Goal: Transaction & Acquisition: Purchase product/service

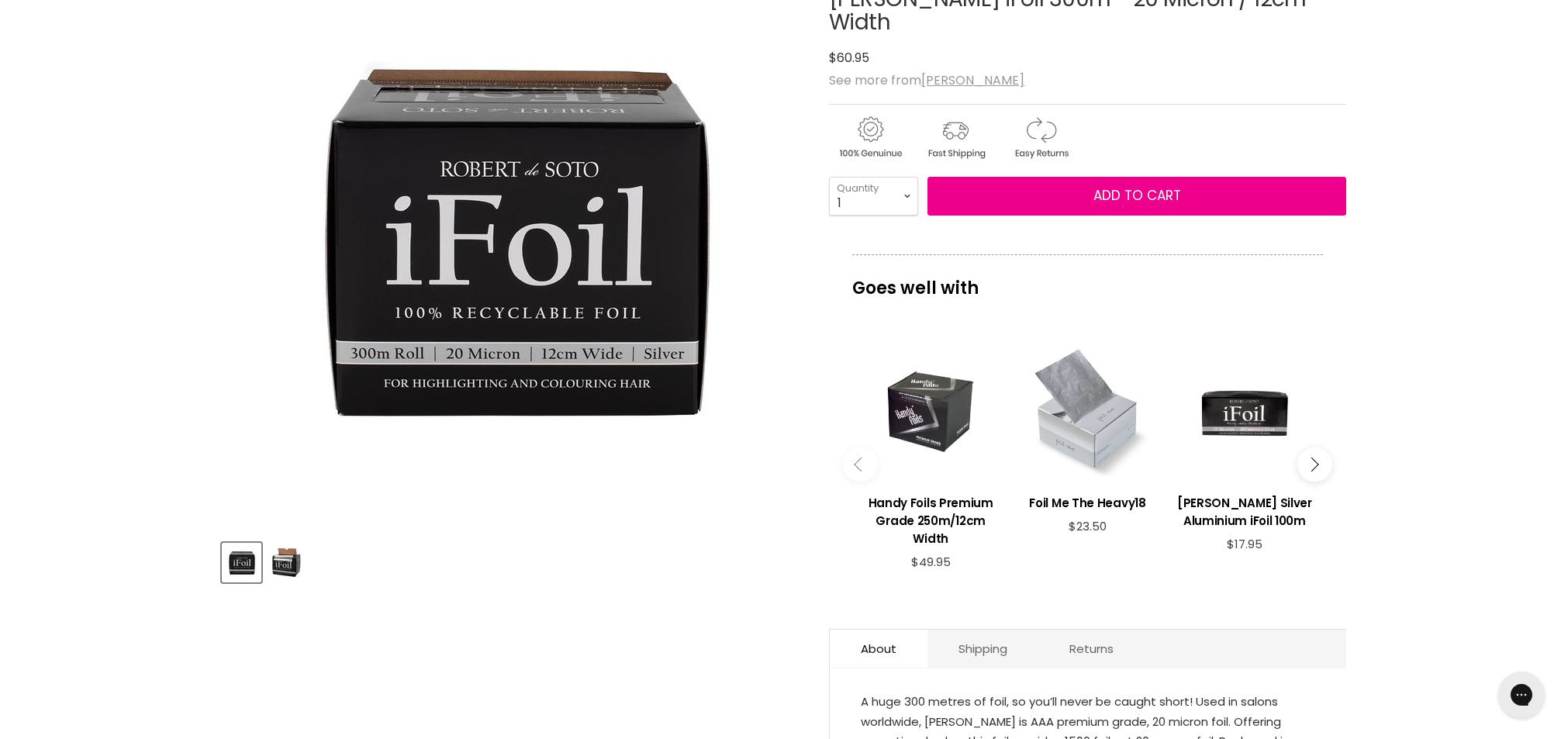
scroll to position [214, 0]
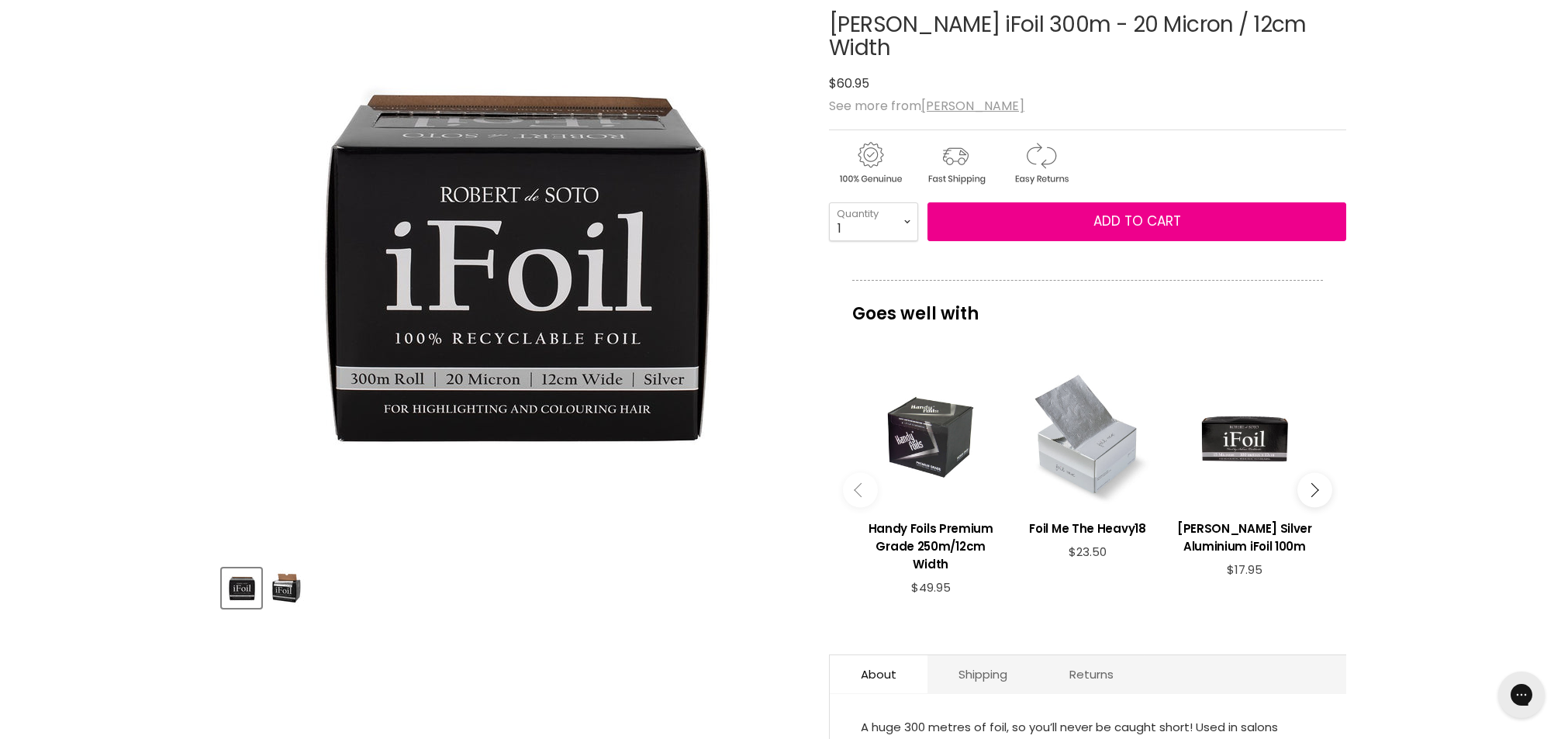
click at [1305, 502] on button "Main content" at bounding box center [1315, 490] width 35 height 35
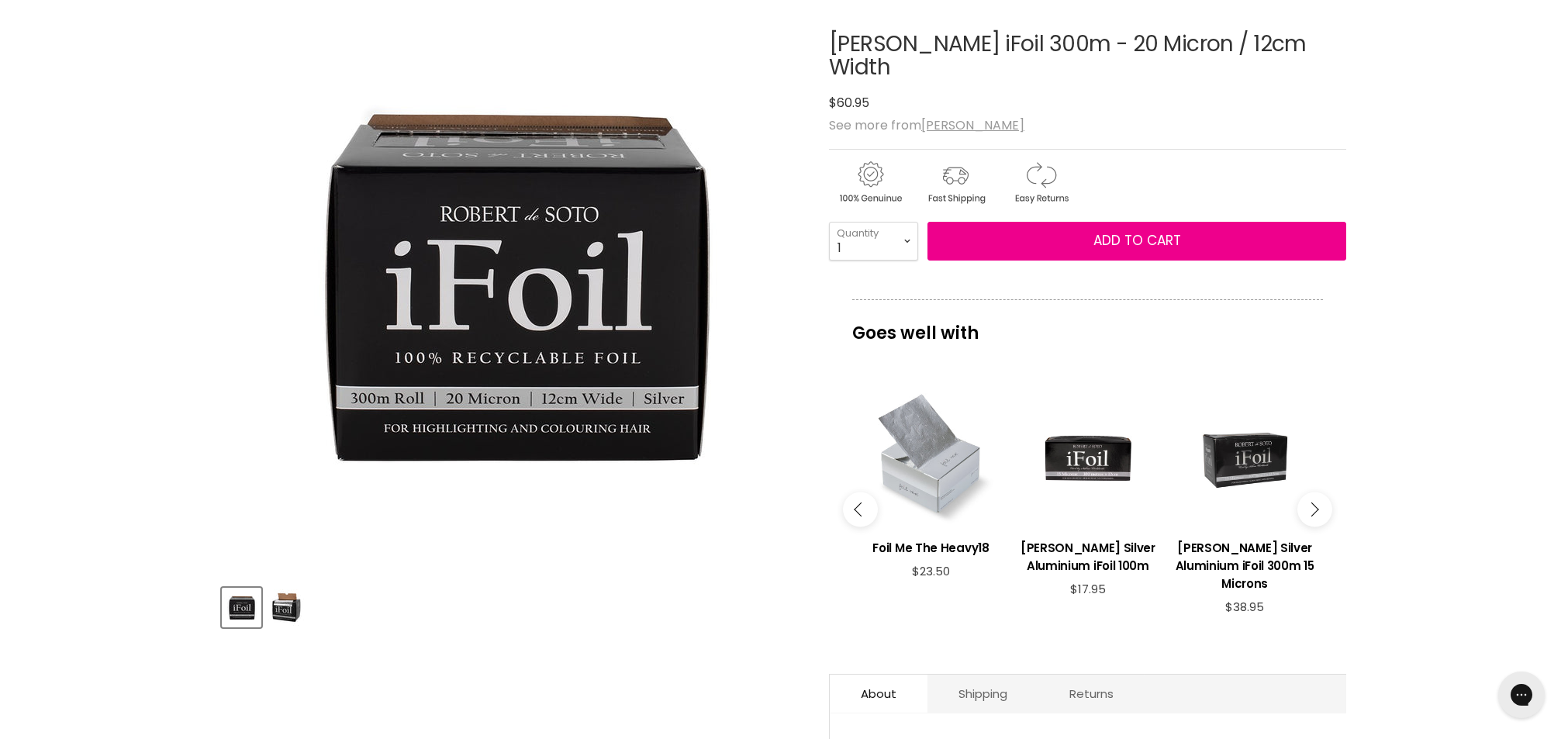
scroll to position [135, 0]
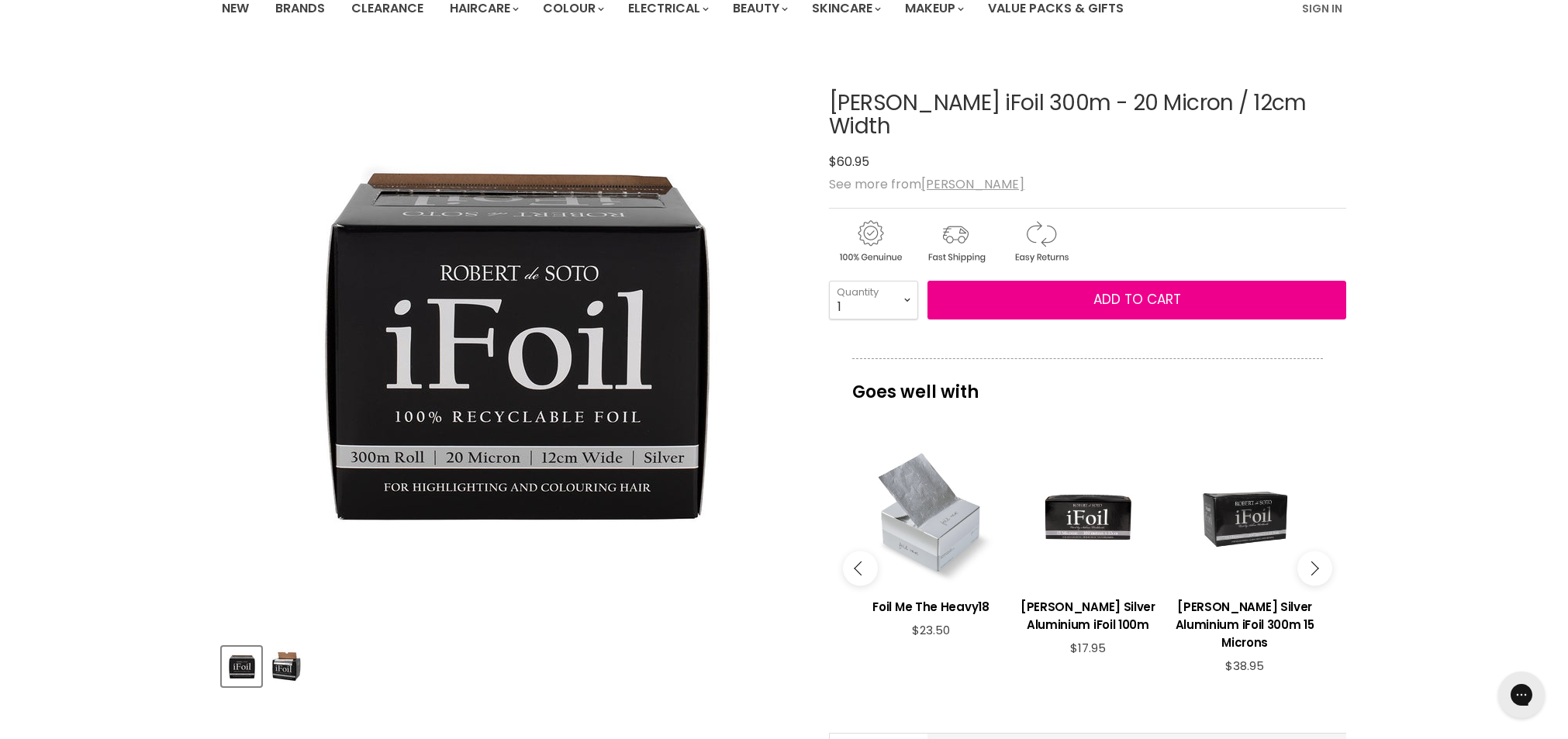
click at [287, 670] on img "Product thumbnails" at bounding box center [285, 667] width 37 height 37
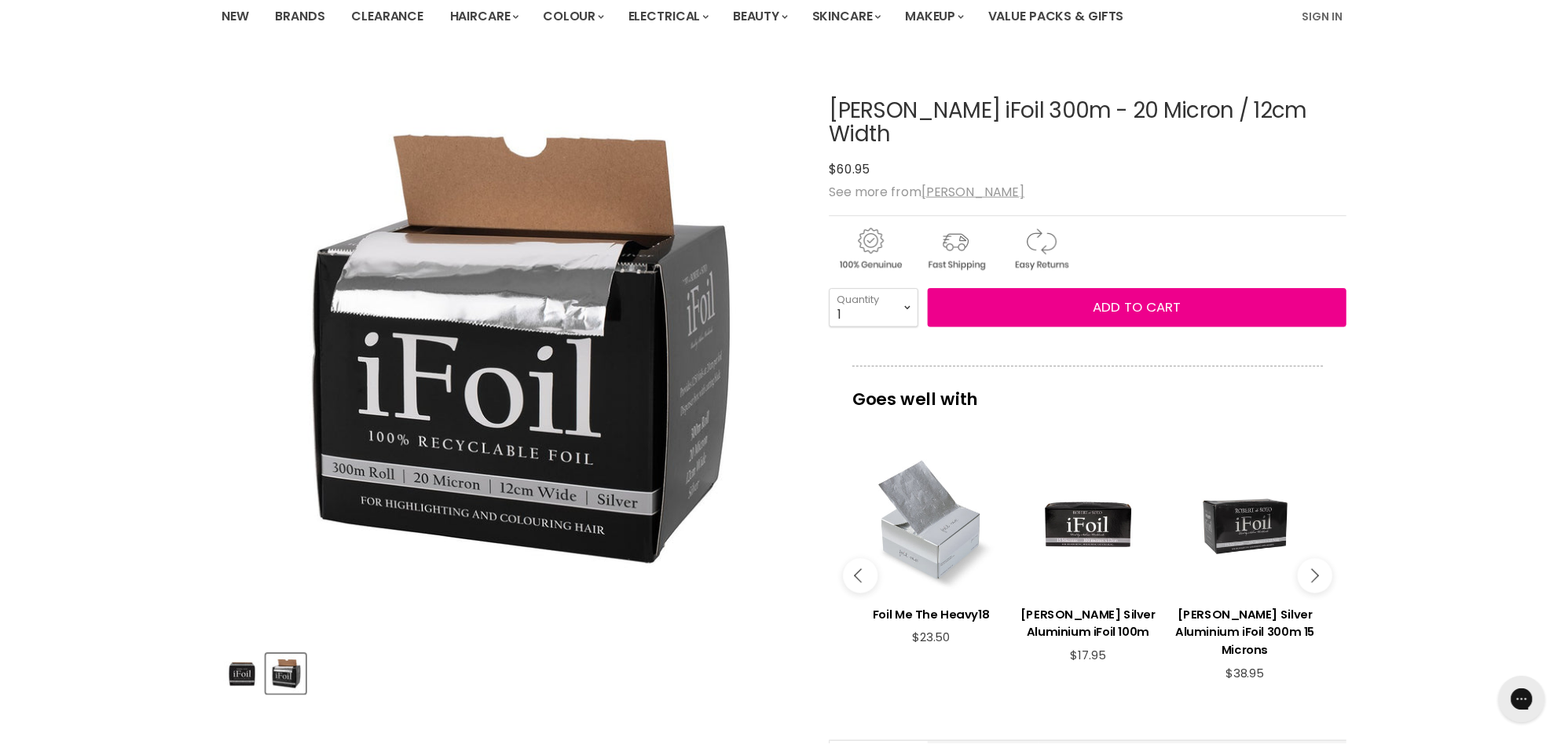
scroll to position [0, 0]
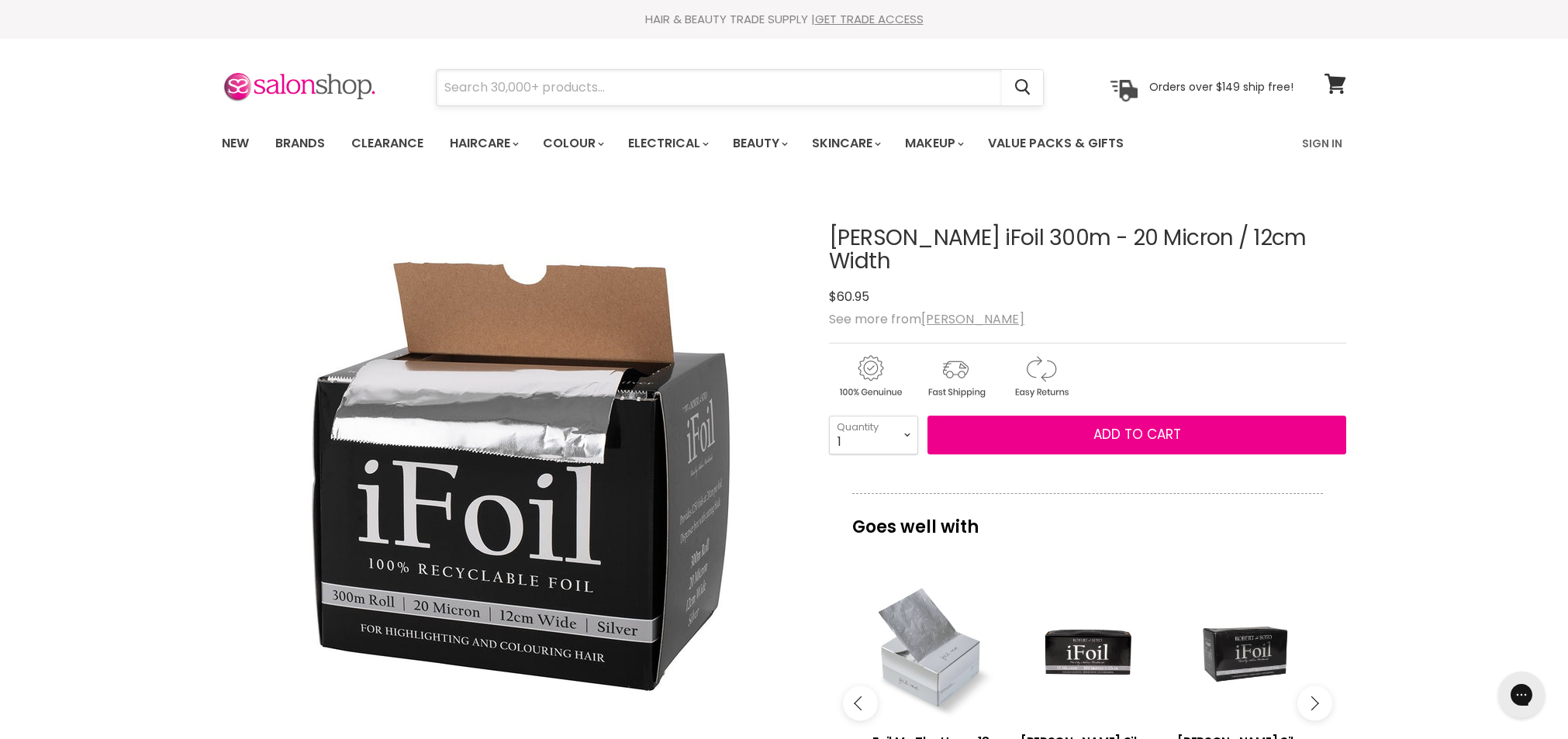
drag, startPoint x: 485, startPoint y: 88, endPoint x: 526, endPoint y: 96, distance: 41.8
click at [486, 88] on input "Search" at bounding box center [719, 88] width 566 height 36
click at [1476, 72] on div "Menu Cancel" at bounding box center [784, 102] width 1568 height 127
click at [1540, 0] on div "HAIR & BEAUTY TRADE SUPPLY | GET TRADE ACCESS HAIR & BEAUTY TRADE SUPPLY | GET …" at bounding box center [784, 19] width 1568 height 39
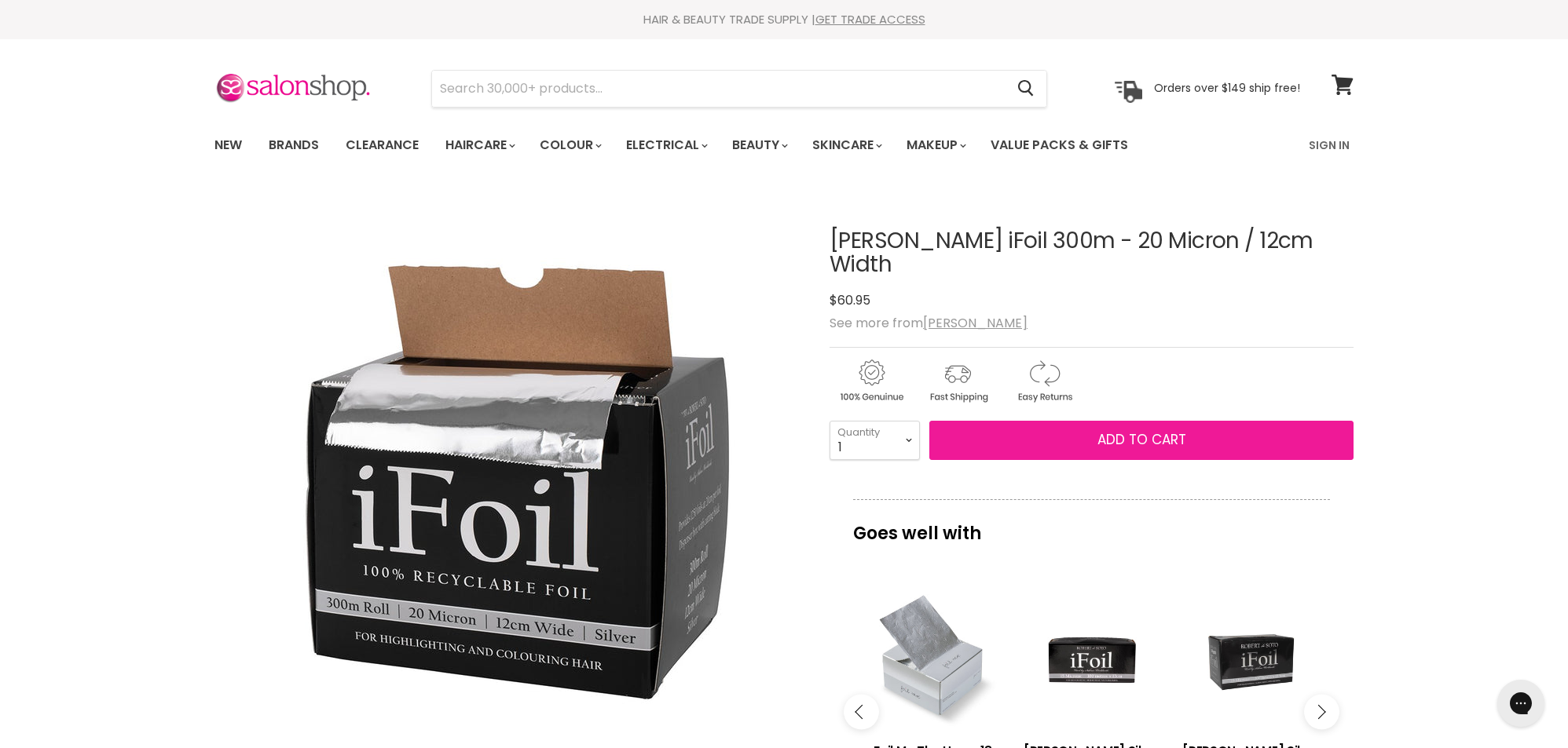
click at [1201, 440] on button "Add to cart" at bounding box center [1140, 440] width 424 height 39
click at [1104, 446] on span "Add to cart" at bounding box center [1141, 439] width 88 height 19
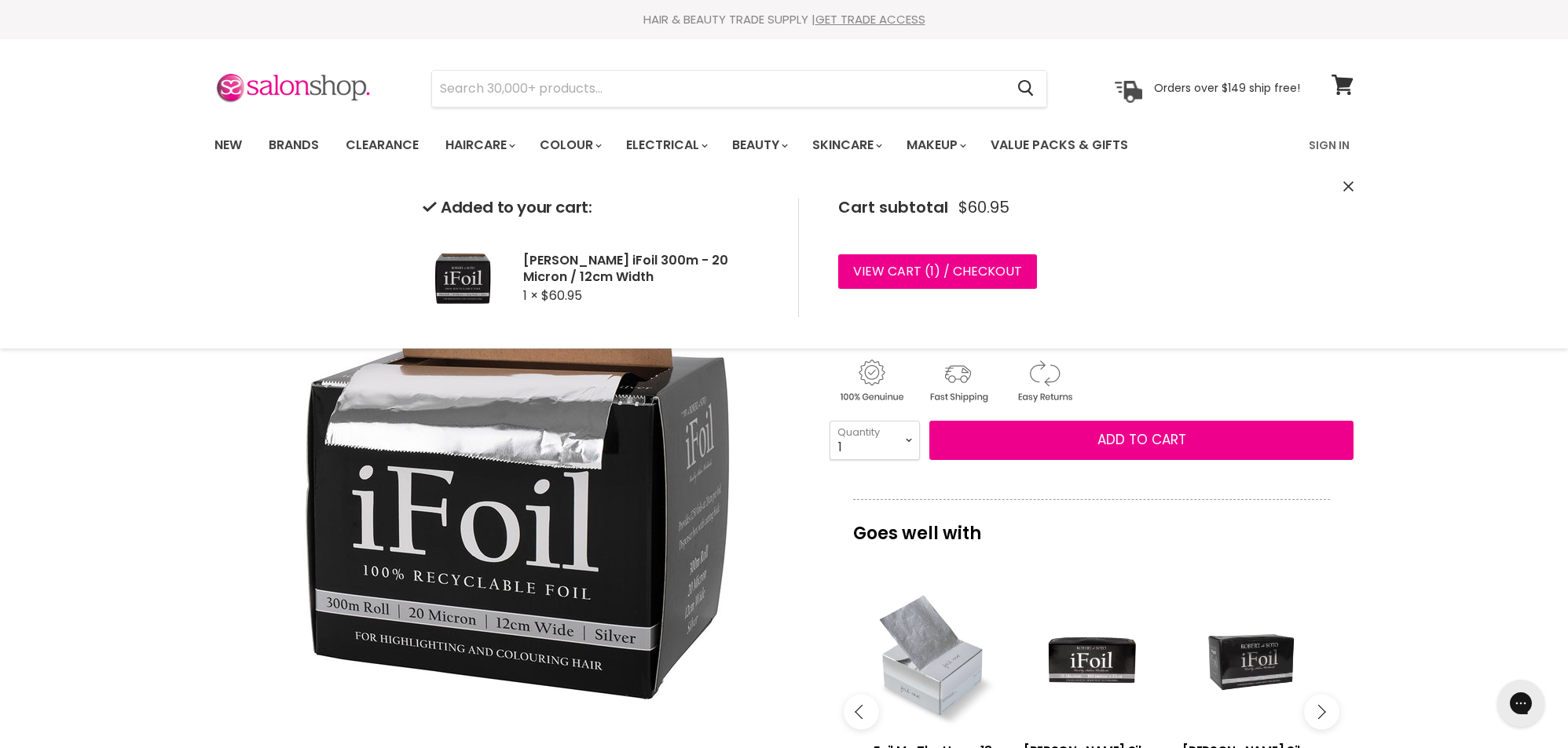
click at [1341, 188] on div "Added to your cart: [PERSON_NAME] iFoil 300m - 20 Micron / 12cm Width 1 × $60.9…" at bounding box center [784, 258] width 1178 height 181
click at [1344, 189] on icon "Close" at bounding box center [1348, 186] width 10 height 10
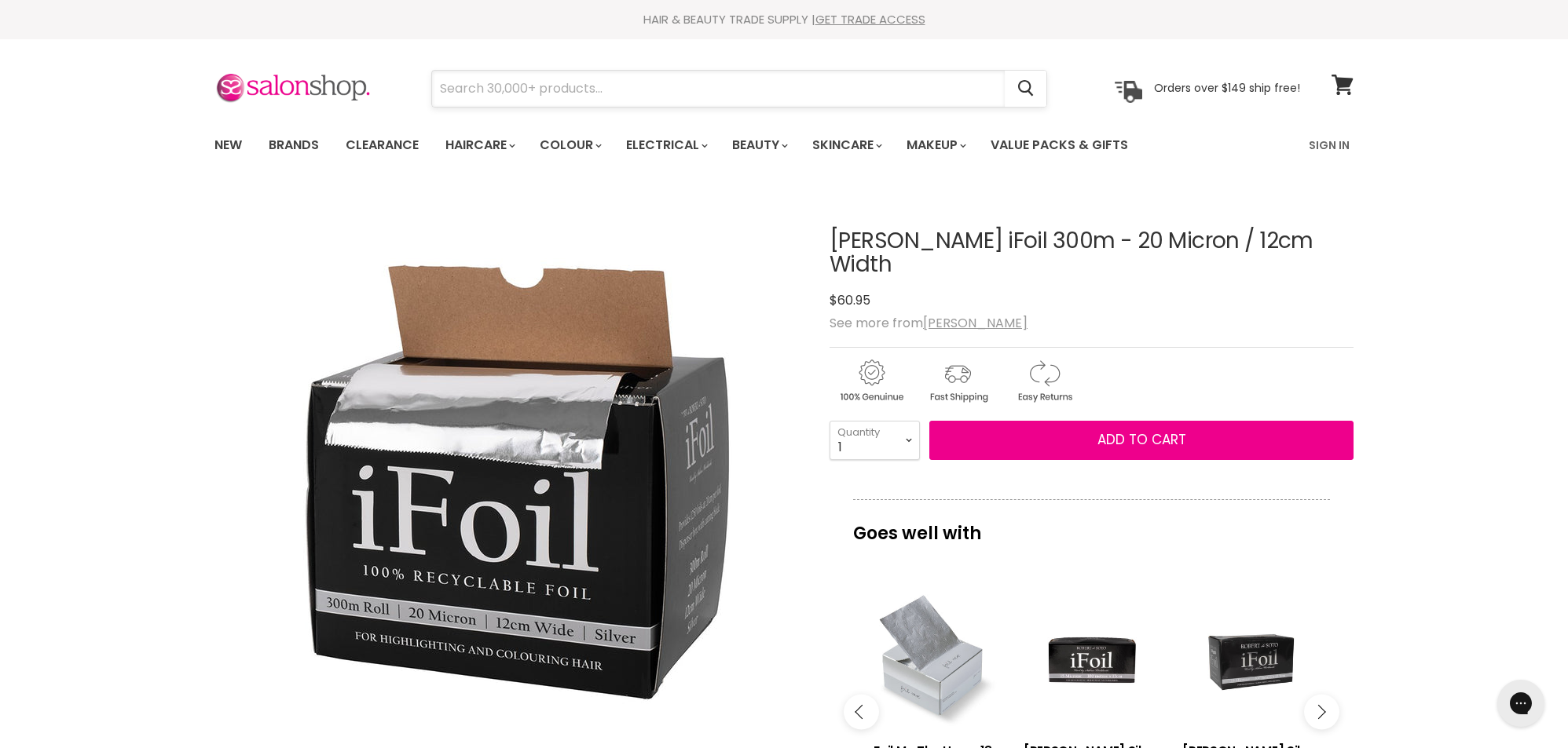
click at [507, 94] on input "Search" at bounding box center [718, 89] width 573 height 36
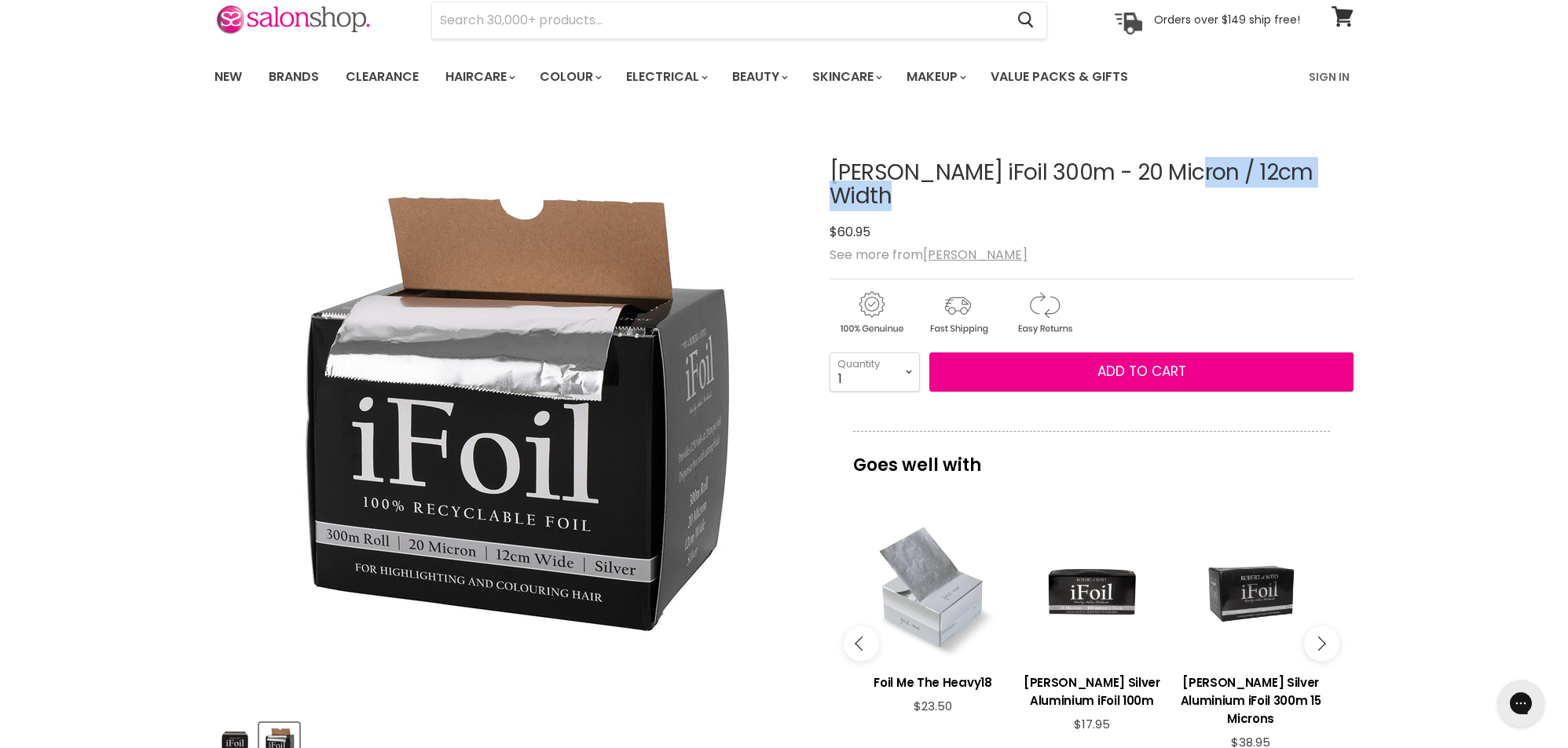
drag, startPoint x: 830, startPoint y: 171, endPoint x: 915, endPoint y: 208, distance: 92.7
click at [915, 208] on div "[PERSON_NAME] iFoil 300m - 20 Micron / 12cm Width No reviews $60.95" at bounding box center [1091, 202] width 524 height 83
copy div "[PERSON_NAME] iFoil 300m - 20 Micron / 12cm Width No reviews"
